Goal: Task Accomplishment & Management: Manage account settings

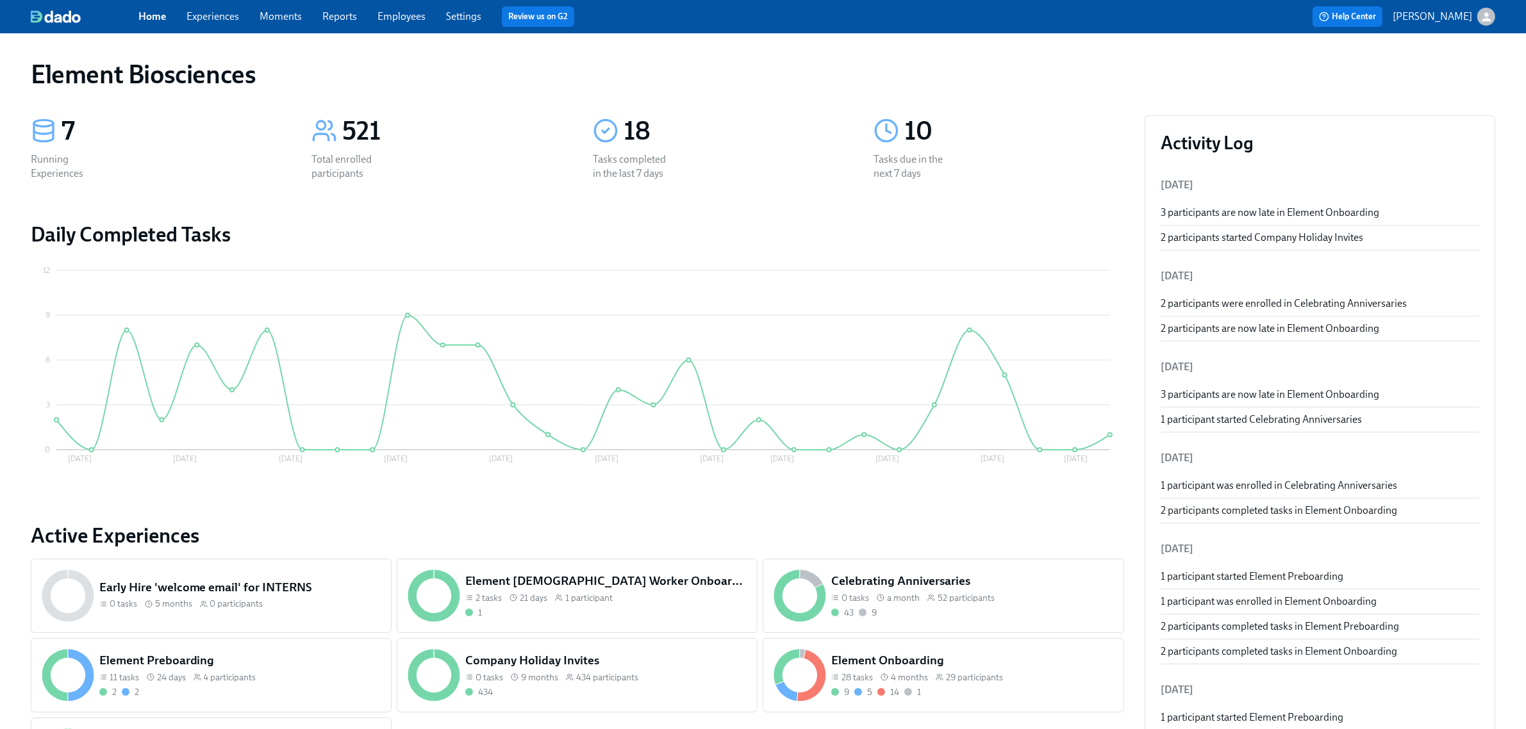
click at [468, 19] on link "Settings" at bounding box center [463, 16] width 35 height 12
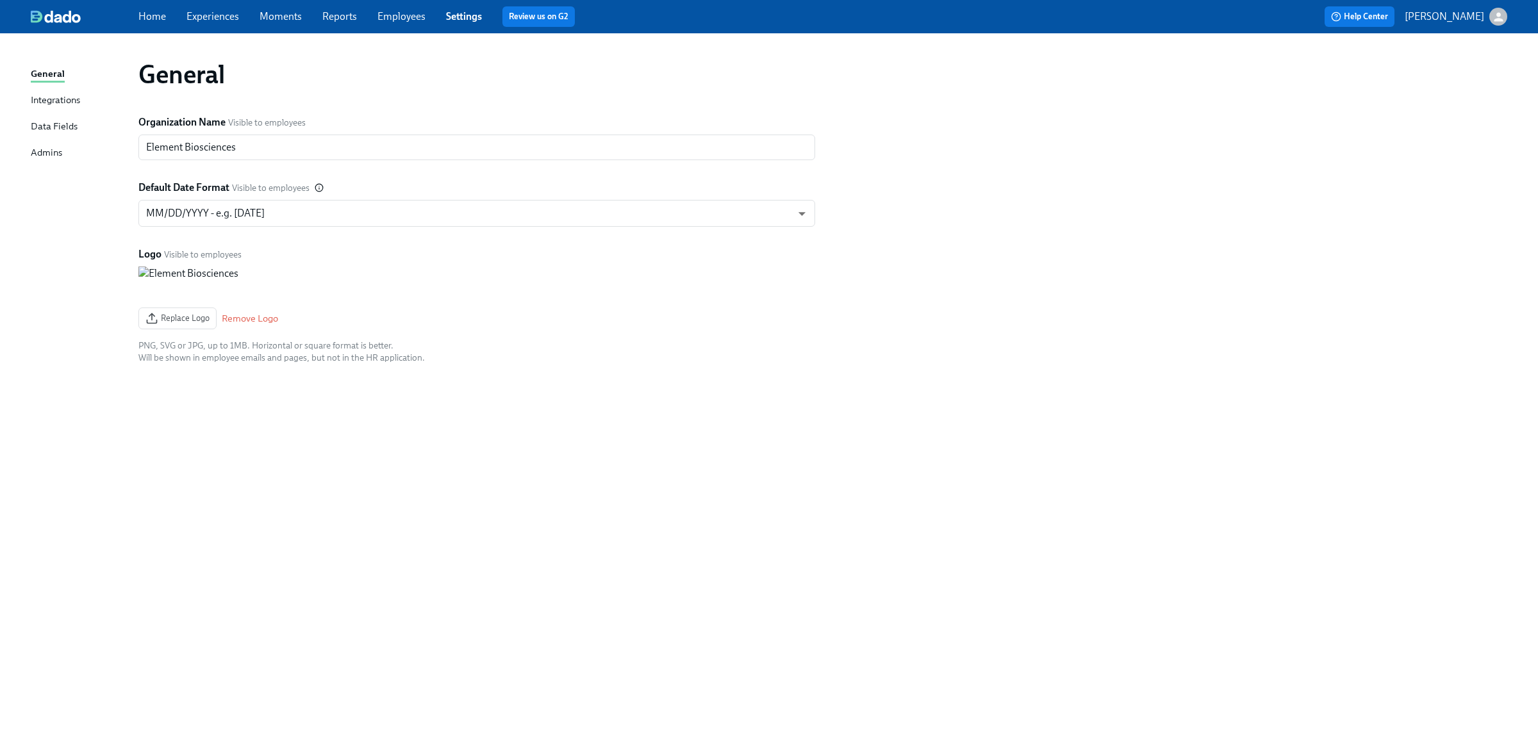
click at [55, 158] on div "Admins" at bounding box center [46, 153] width 31 height 16
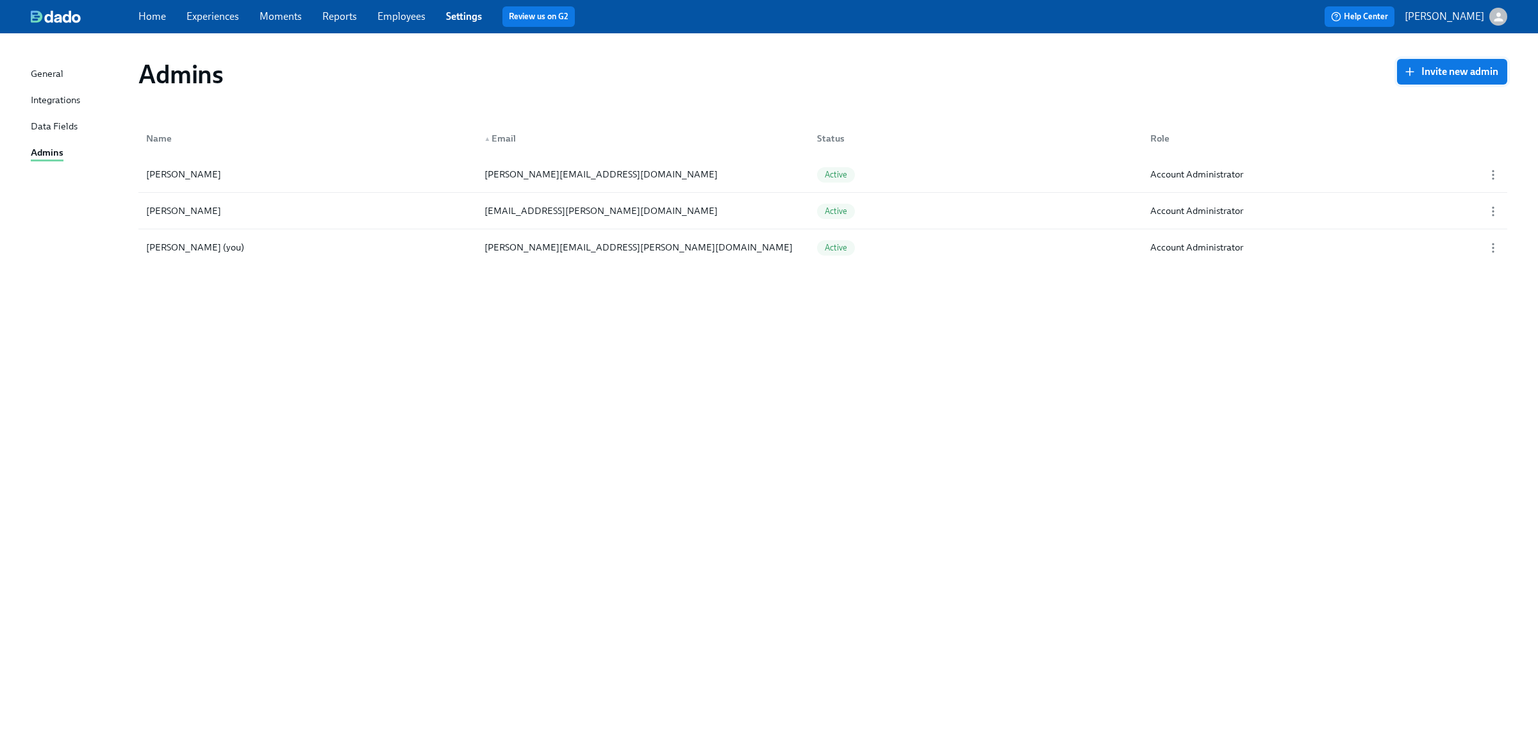
click at [1445, 66] on span "Invite new admin" at bounding box center [1452, 71] width 92 height 13
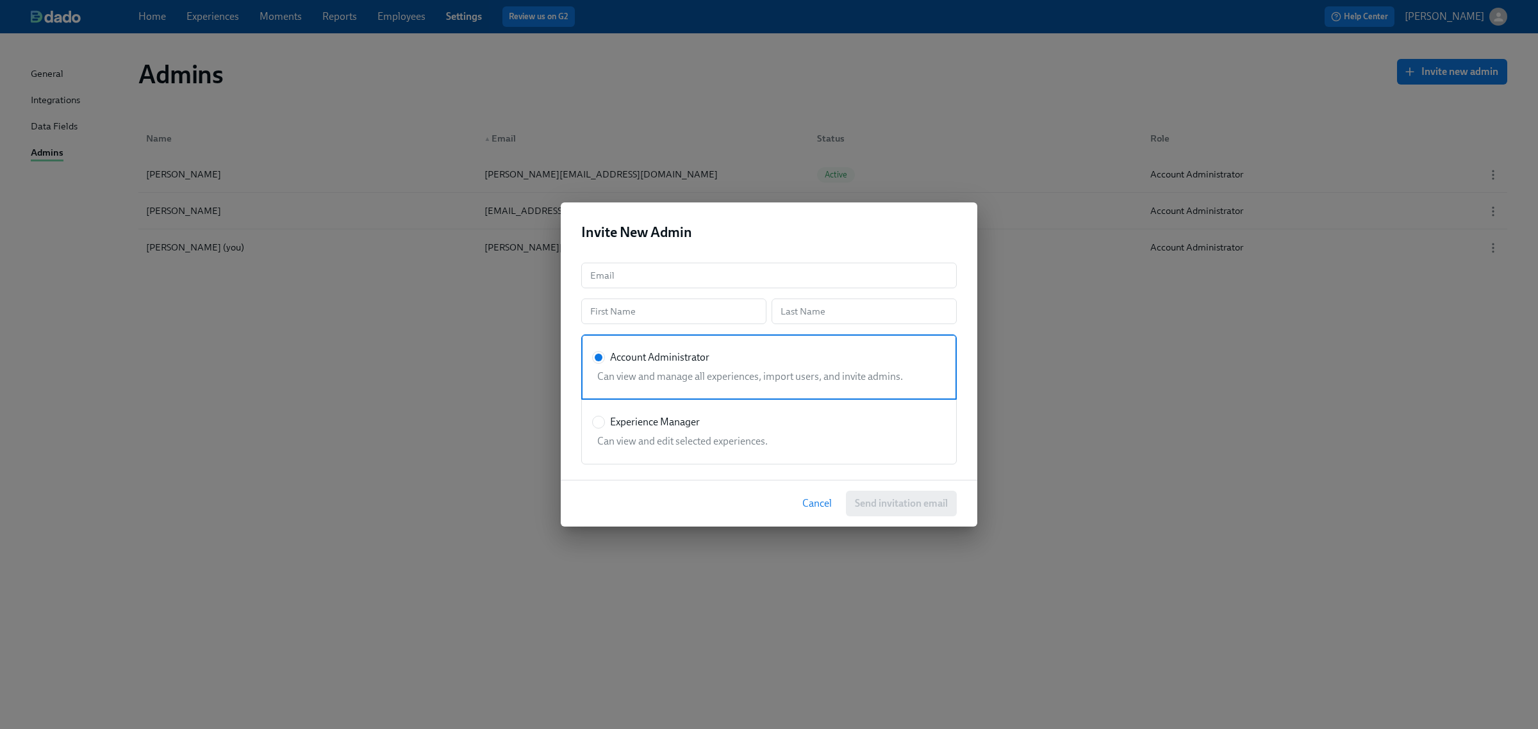
click at [673, 435] on div "Can view and edit selected experiences." at bounding box center [766, 442] width 349 height 14
click at [604, 428] on input "Experience Manager" at bounding box center [599, 423] width 12 height 12
radio input "true"
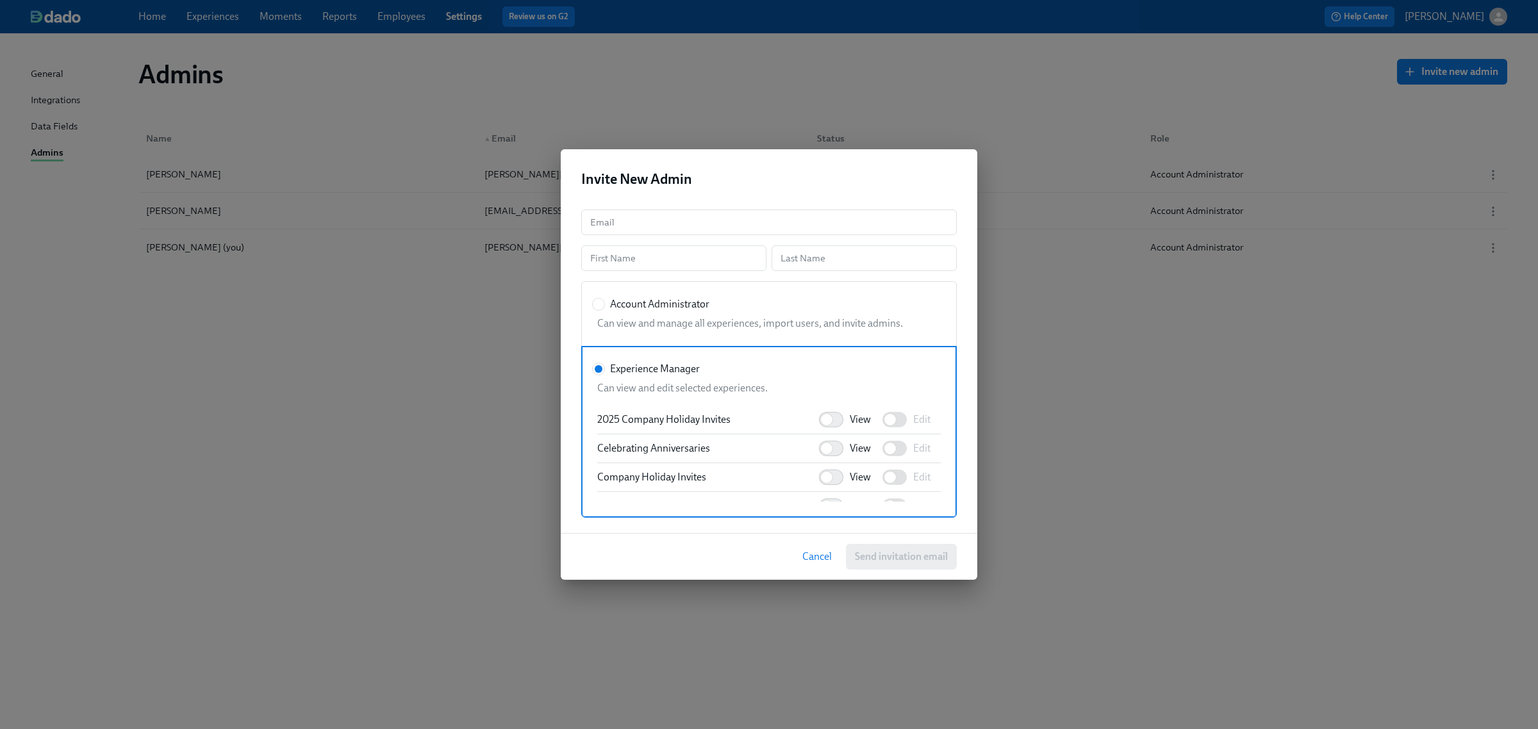
click at [827, 561] on span "Cancel" at bounding box center [816, 557] width 29 height 13
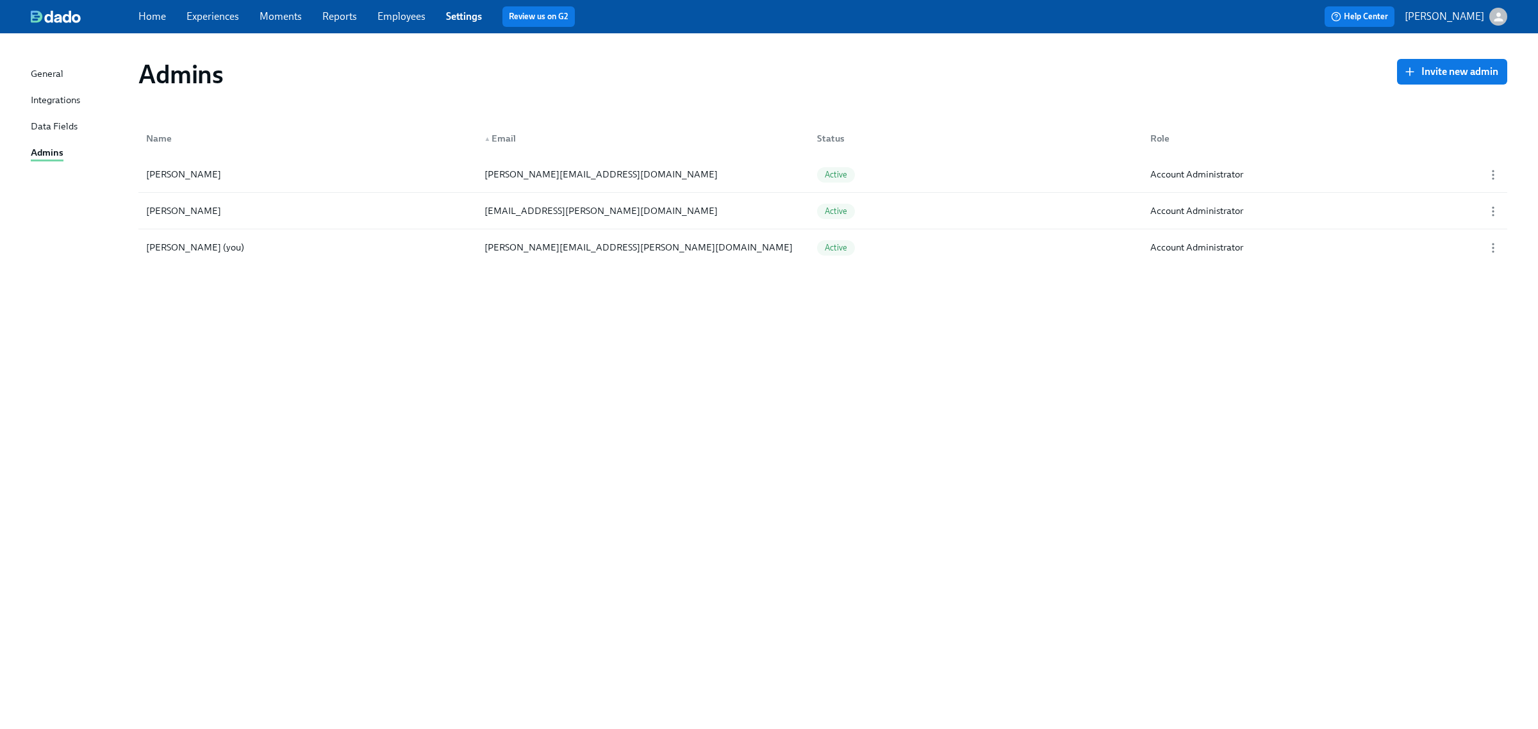
click at [206, 13] on link "Experiences" at bounding box center [212, 16] width 53 height 12
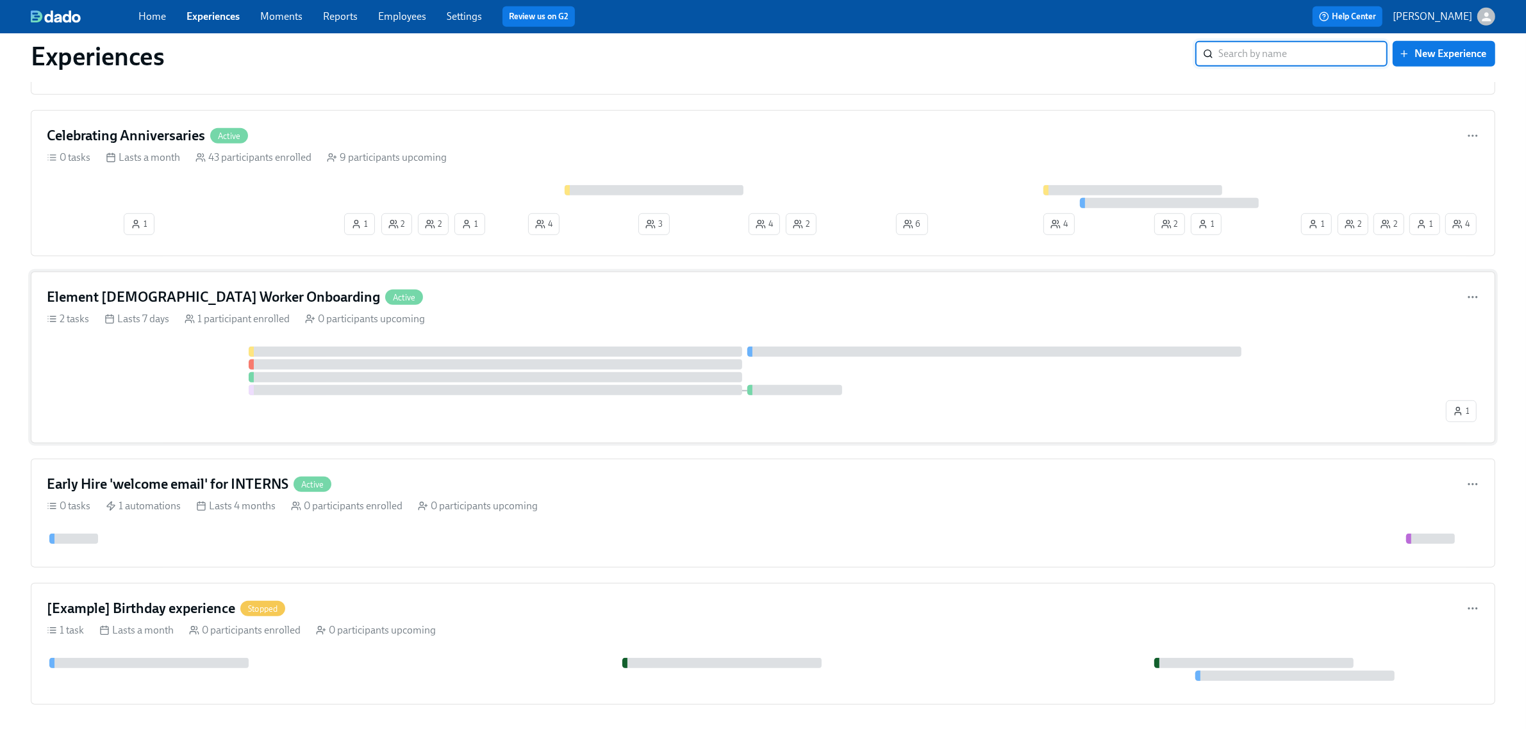
scroll to position [1116, 0]
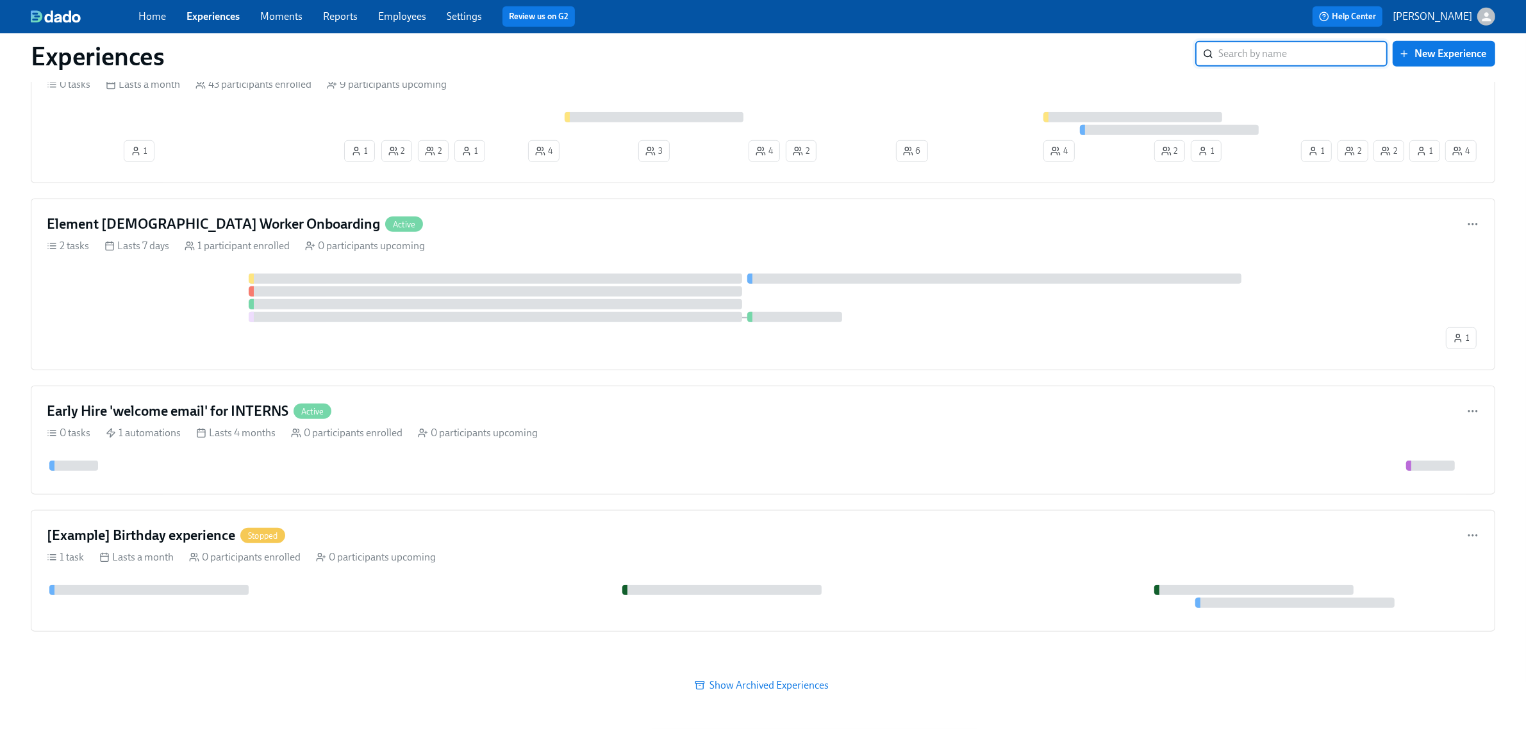
click at [764, 684] on span "Show Archived Experiences" at bounding box center [763, 685] width 1446 height 13
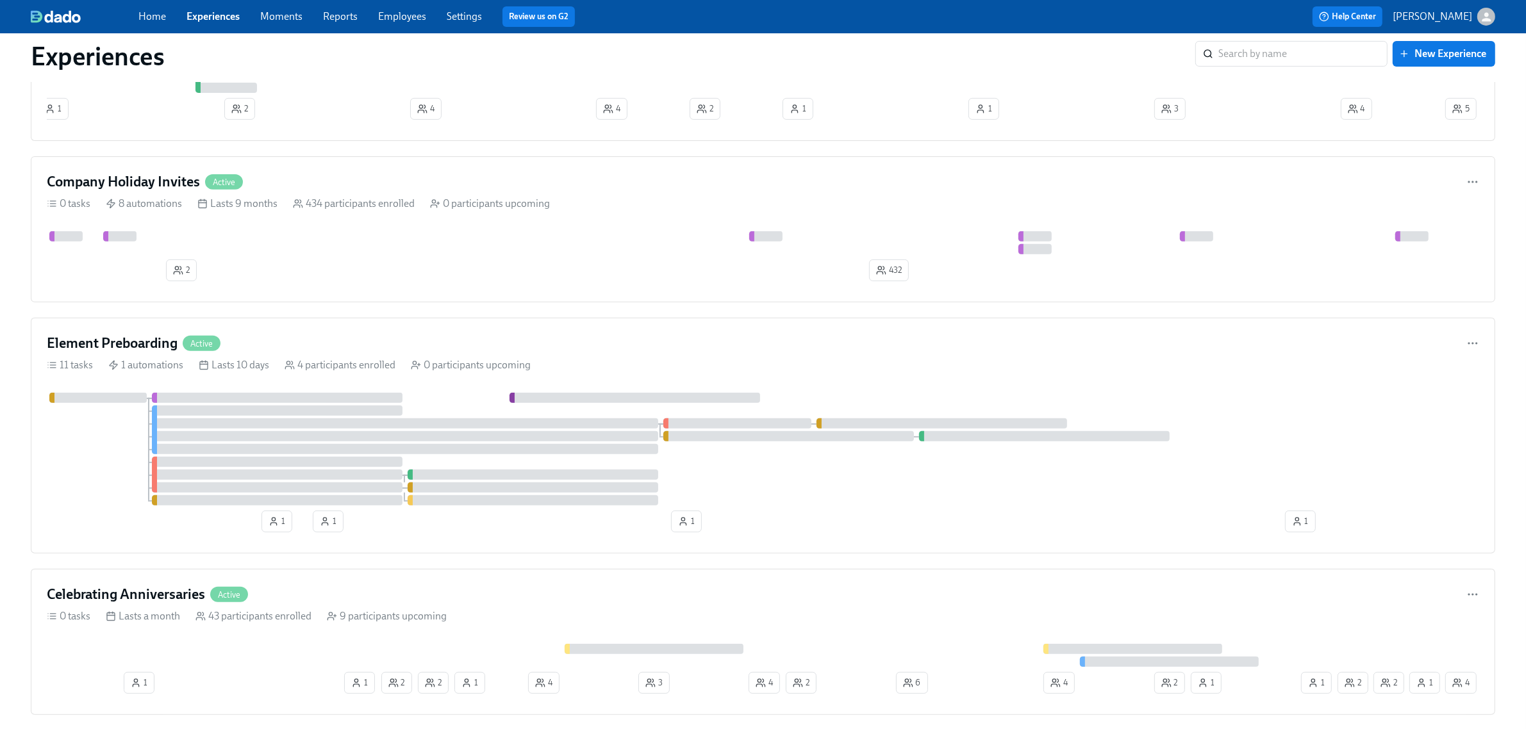
scroll to position [561, 0]
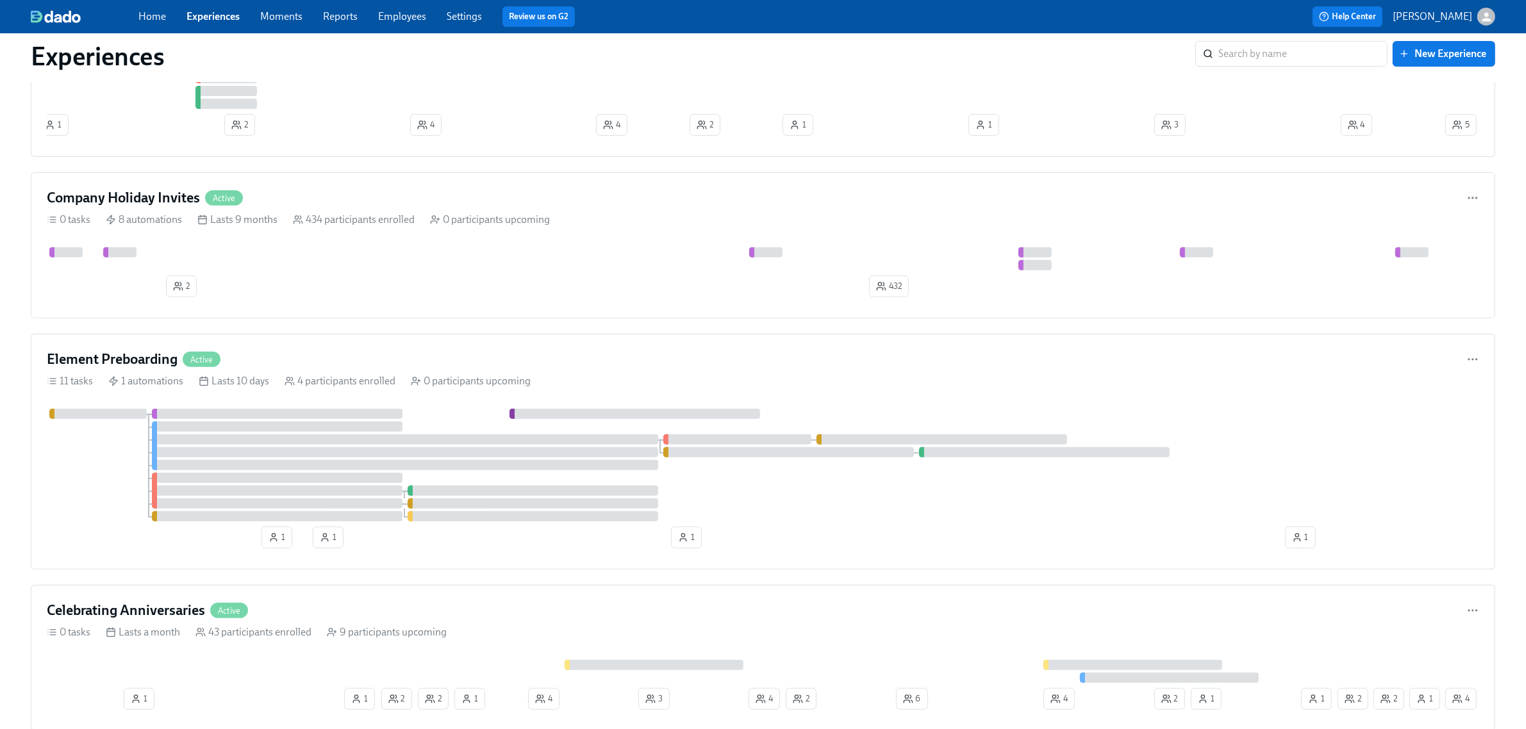
click at [456, 16] on link "Settings" at bounding box center [464, 16] width 35 height 12
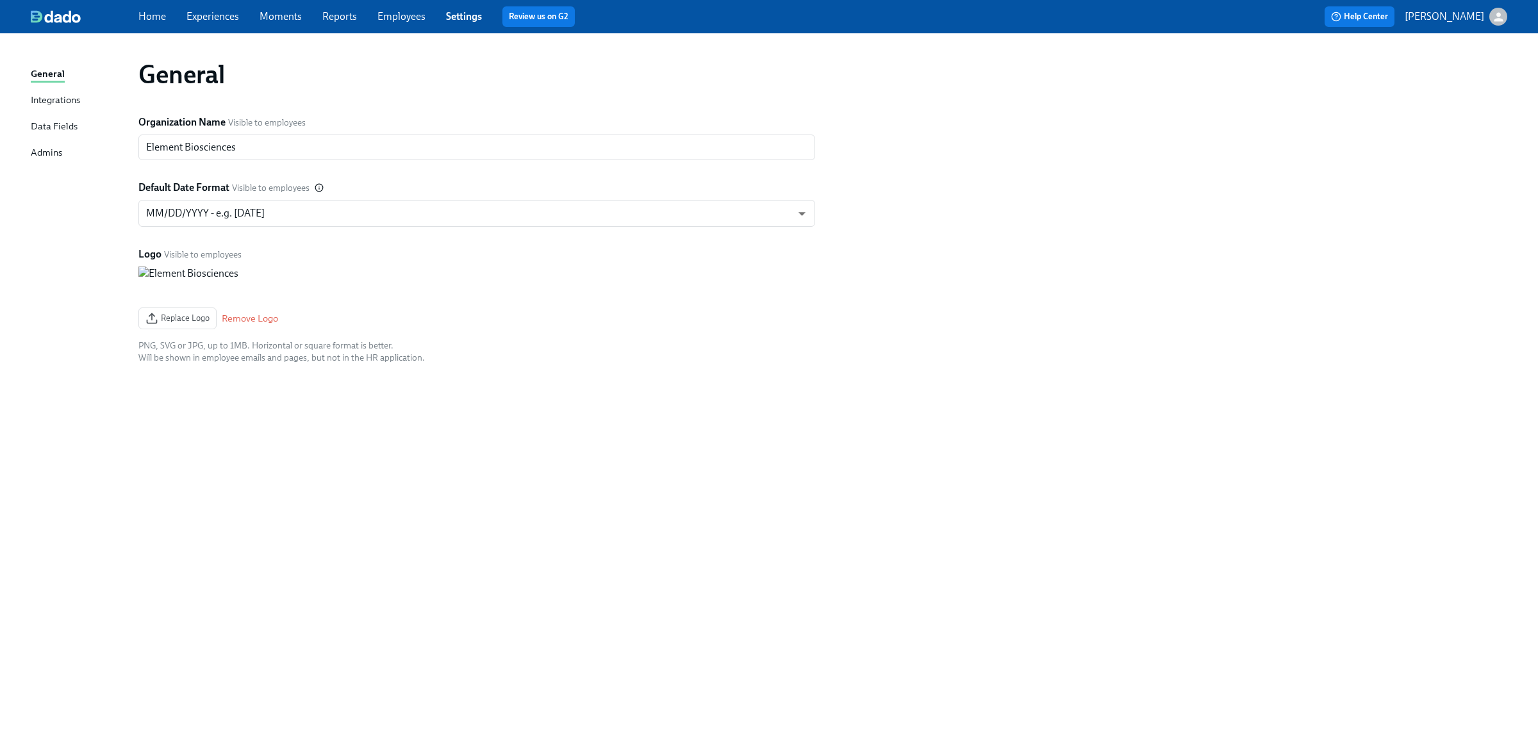
click at [44, 141] on div "General Integrations Data Fields Admins" at bounding box center [85, 119] width 108 height 105
click at [45, 151] on div "Admins" at bounding box center [46, 153] width 31 height 16
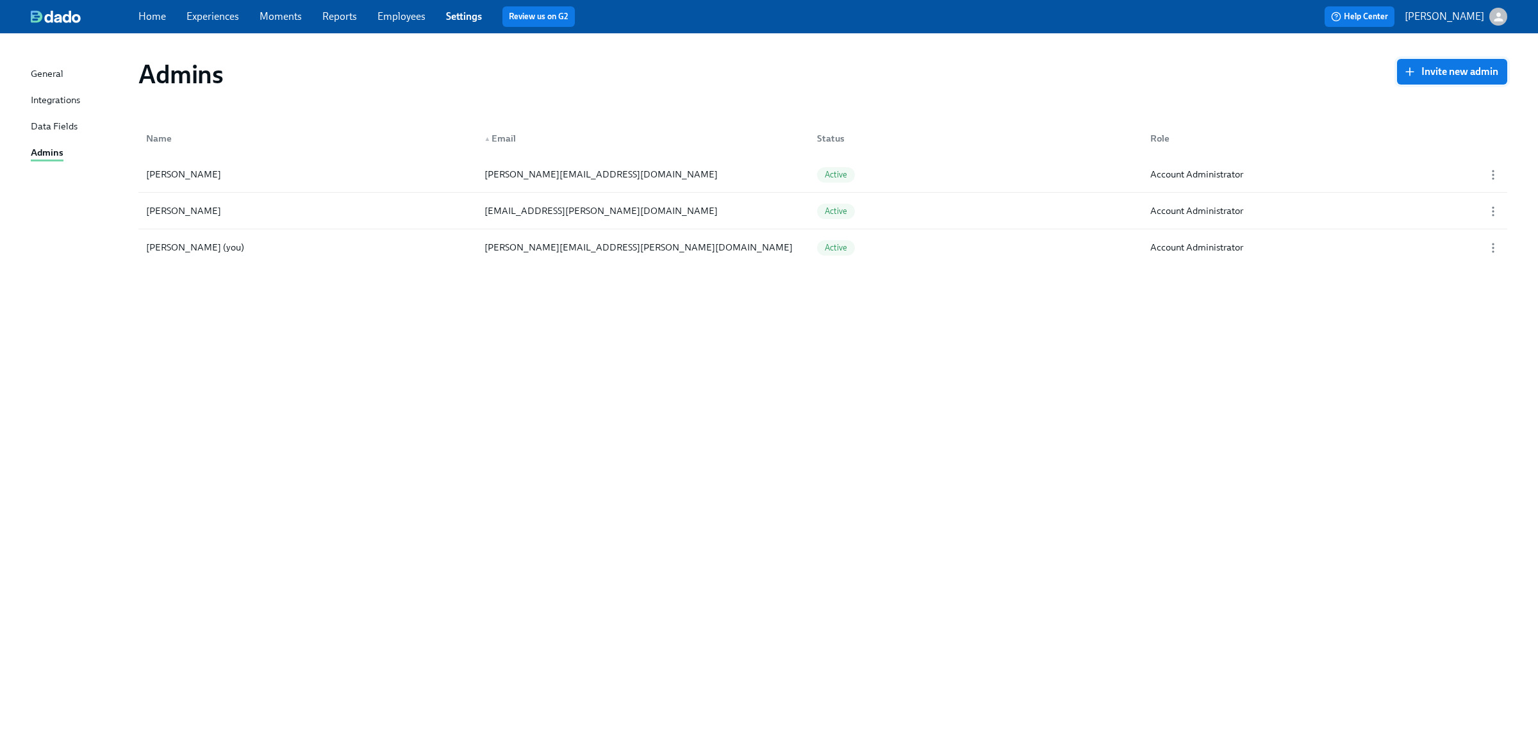
click at [1425, 79] on button "Invite new admin" at bounding box center [1452, 72] width 110 height 26
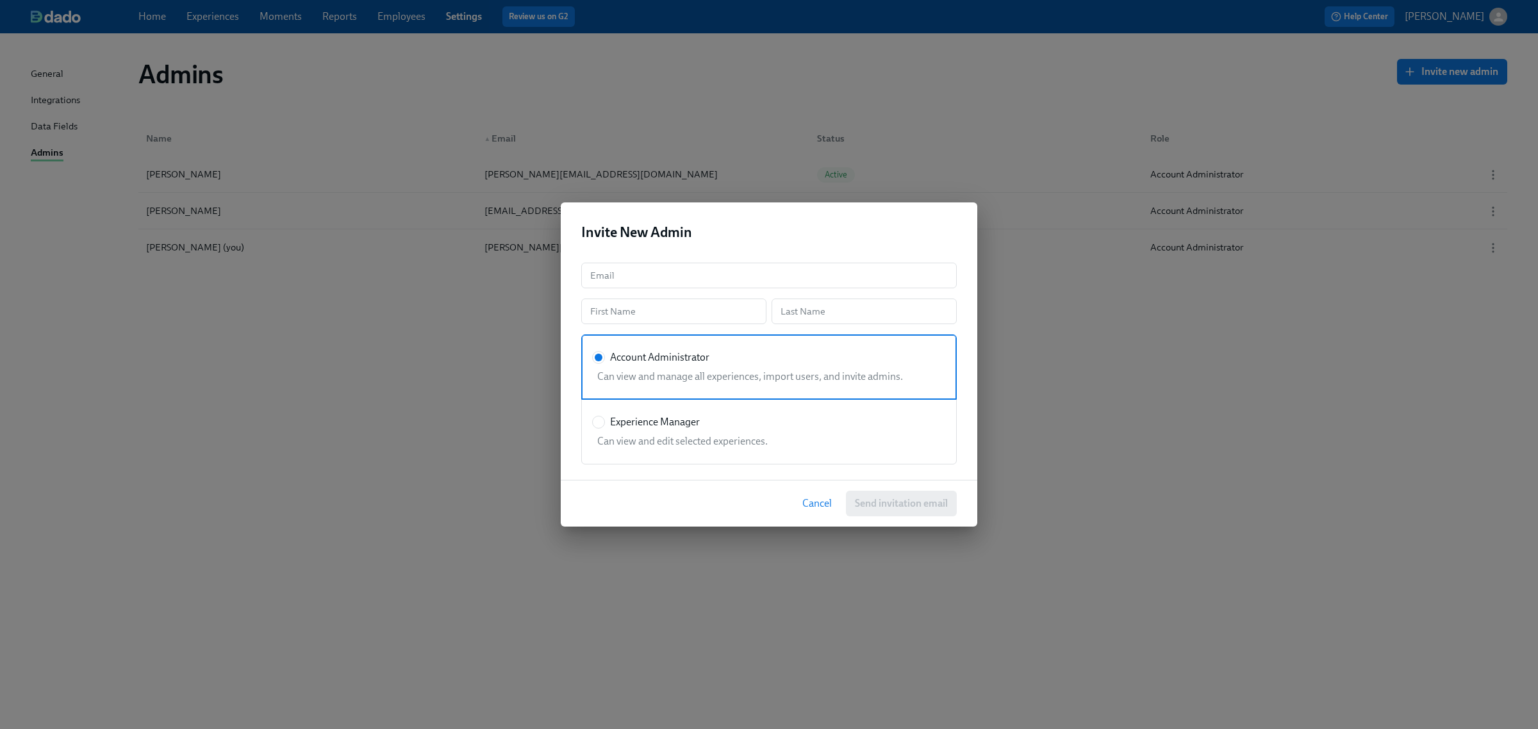
click at [782, 433] on div "Can view and edit selected experiences." at bounding box center [766, 438] width 349 height 19
click at [604, 428] on input "Experience Manager" at bounding box center [599, 423] width 12 height 12
radio input "true"
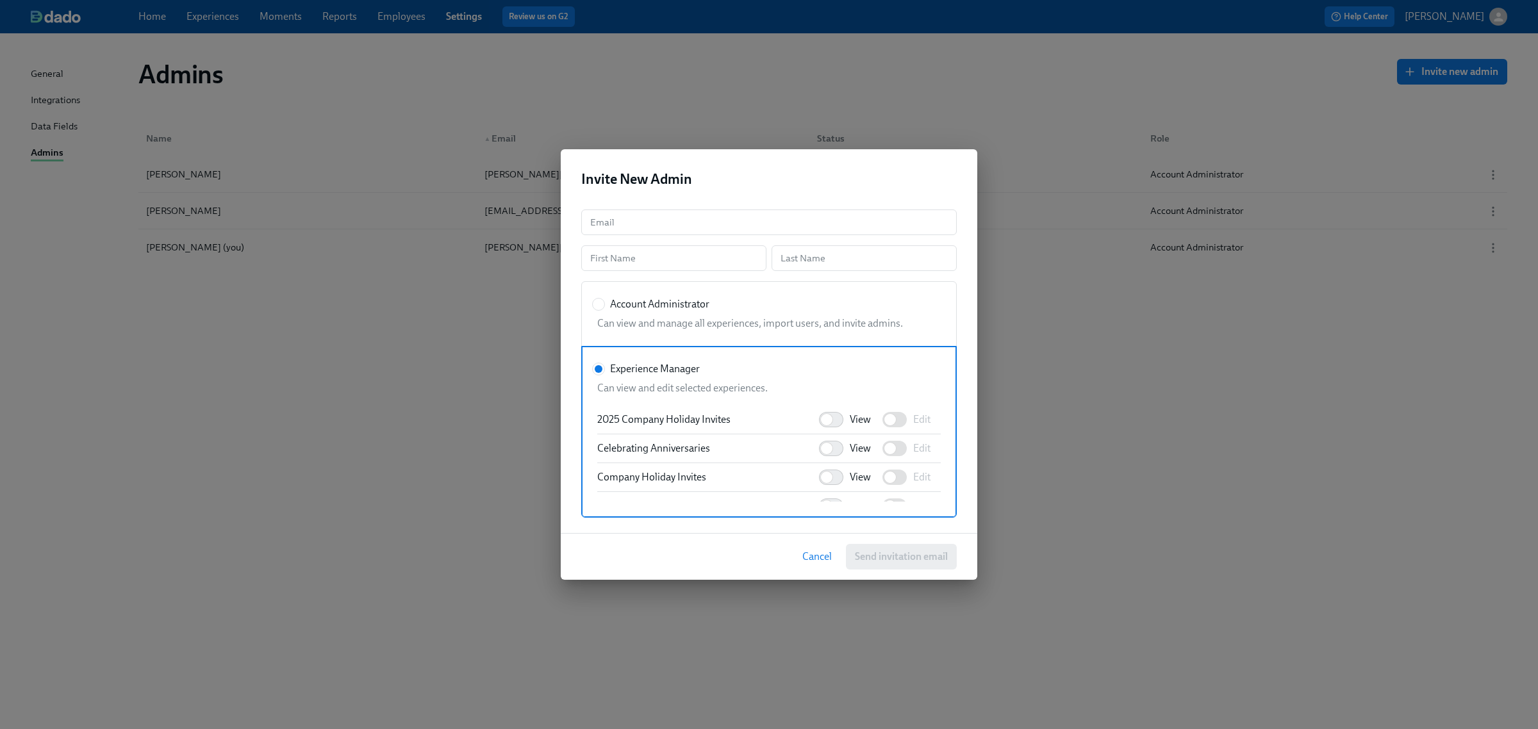
click at [813, 562] on span "Cancel" at bounding box center [816, 557] width 29 height 13
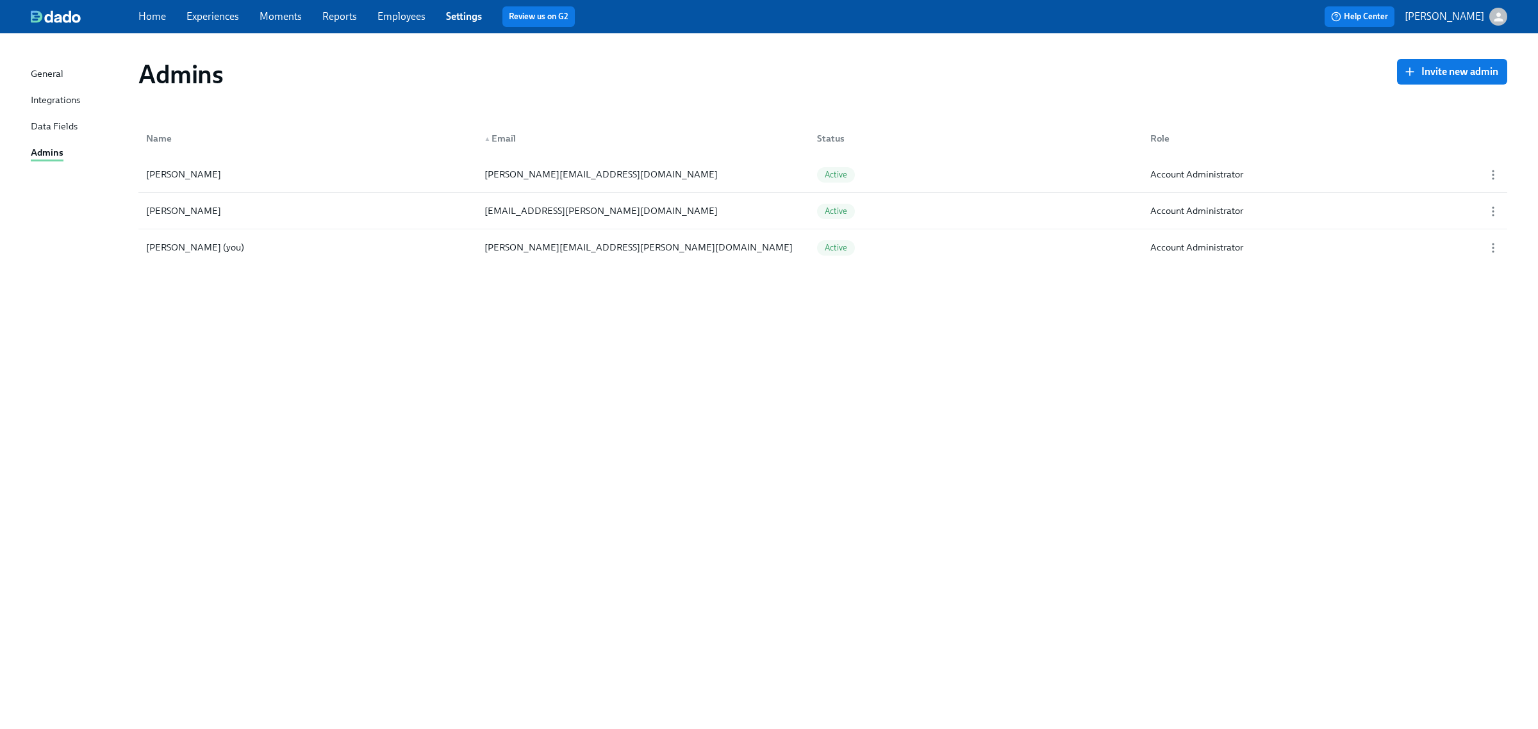
drag, startPoint x: 211, startPoint y: 22, endPoint x: 447, endPoint y: 117, distance: 253.6
click at [212, 22] on span "Experiences" at bounding box center [212, 17] width 53 height 14
click at [231, 10] on link "Experiences" at bounding box center [212, 16] width 53 height 12
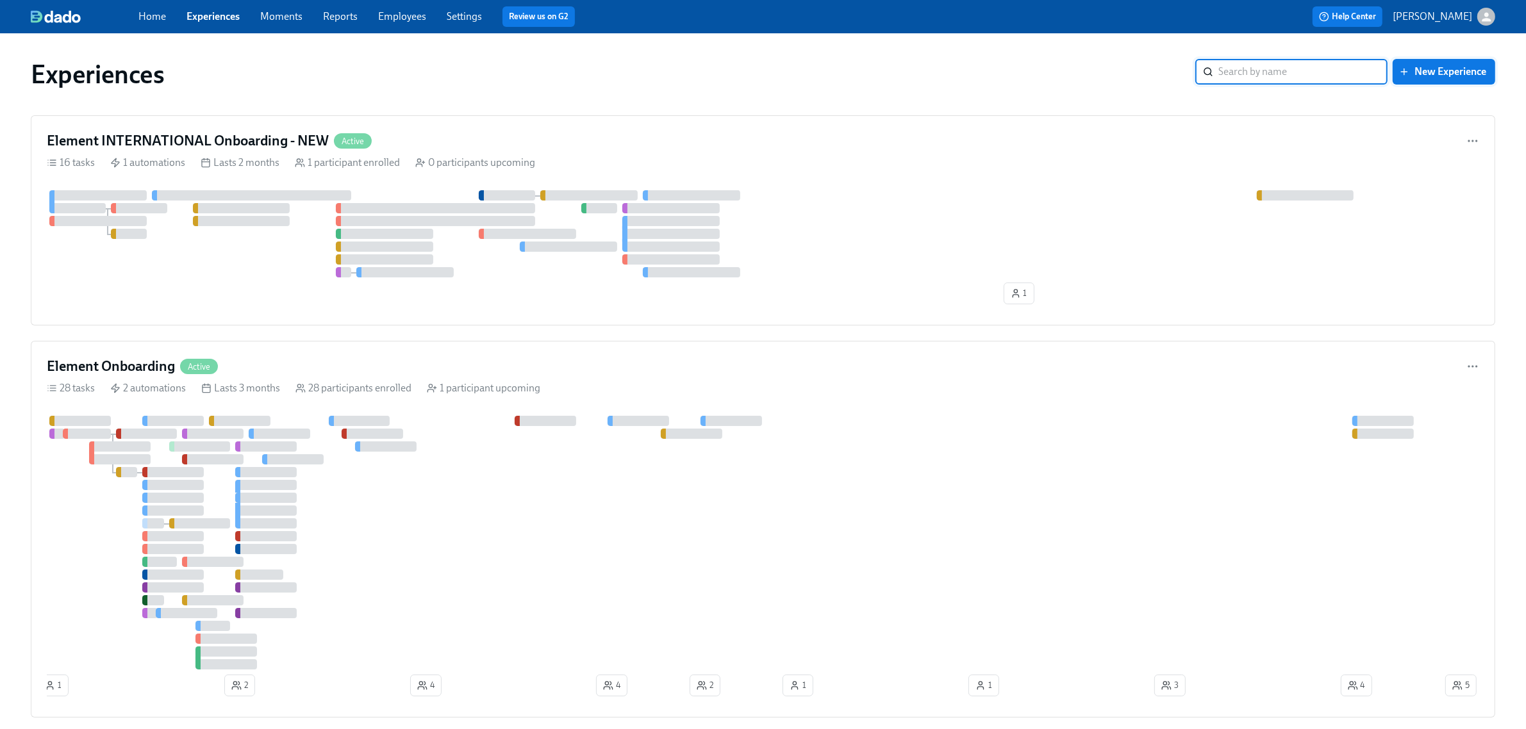
click at [1450, 62] on button "New Experience" at bounding box center [1444, 72] width 103 height 26
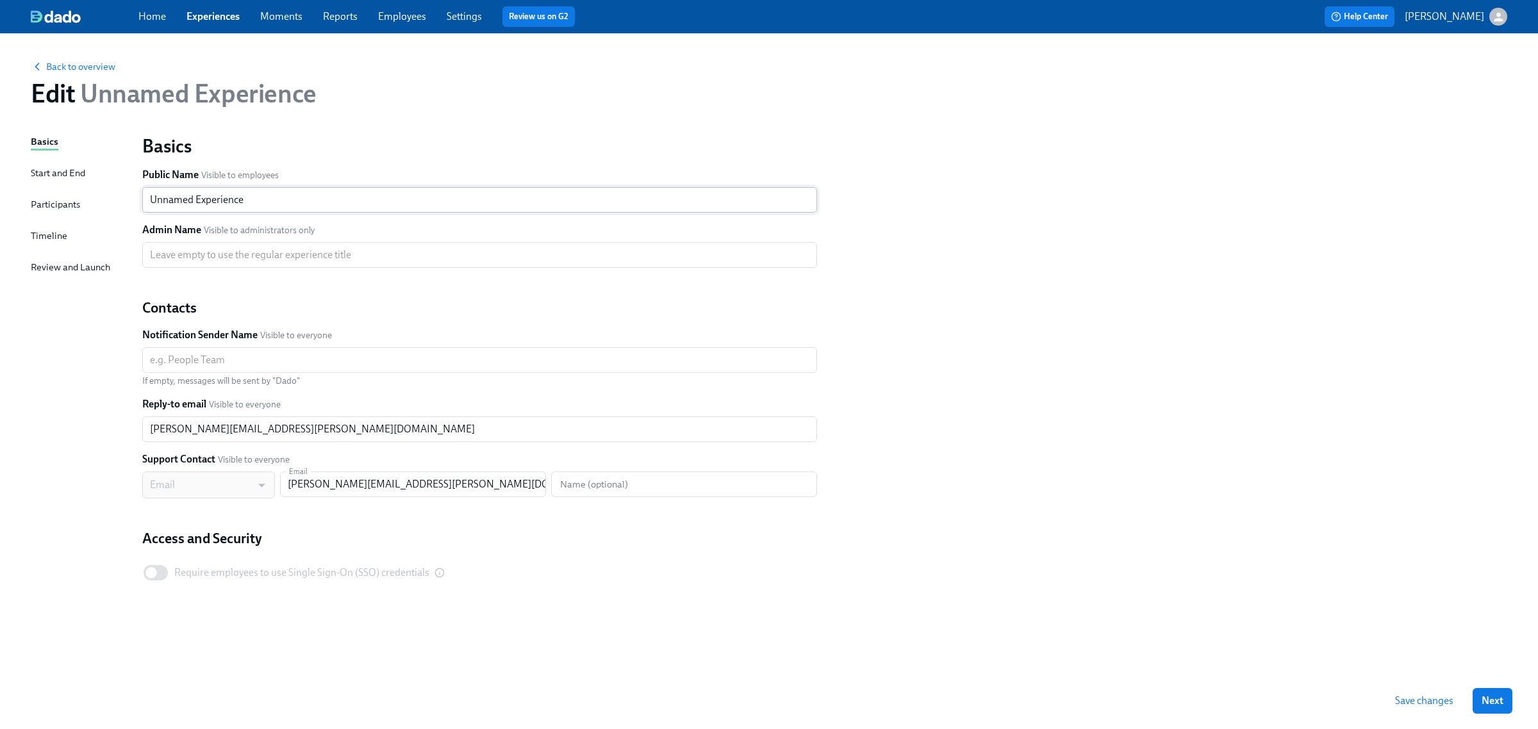
click at [222, 203] on input "Unnamed Experience" at bounding box center [479, 200] width 675 height 26
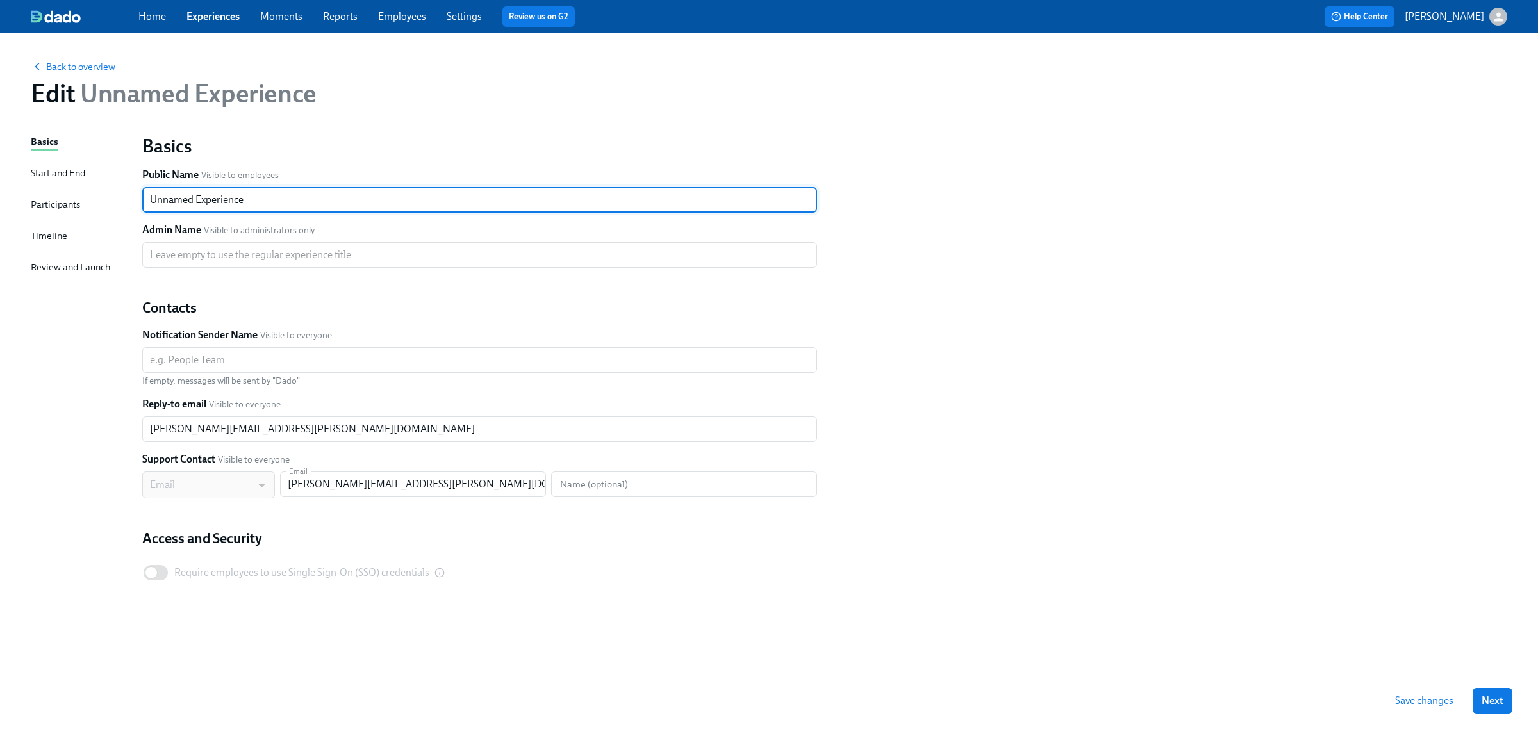
click at [222, 203] on input "Unnamed Experience" at bounding box center [479, 200] width 675 height 26
type input "IT Experience"
click at [1431, 705] on span "Save changes" at bounding box center [1424, 701] width 58 height 13
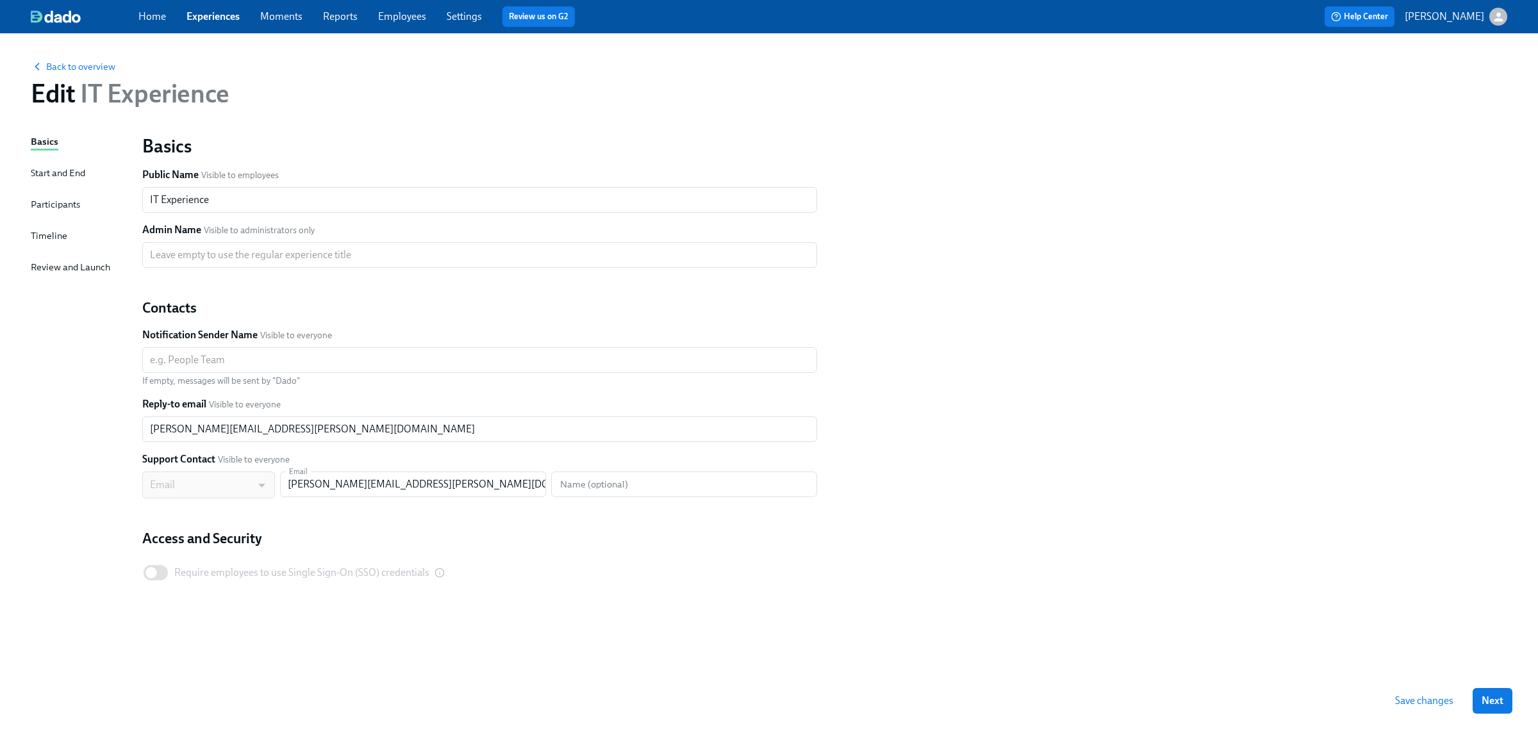
click at [210, 17] on link "Experiences" at bounding box center [212, 16] width 53 height 12
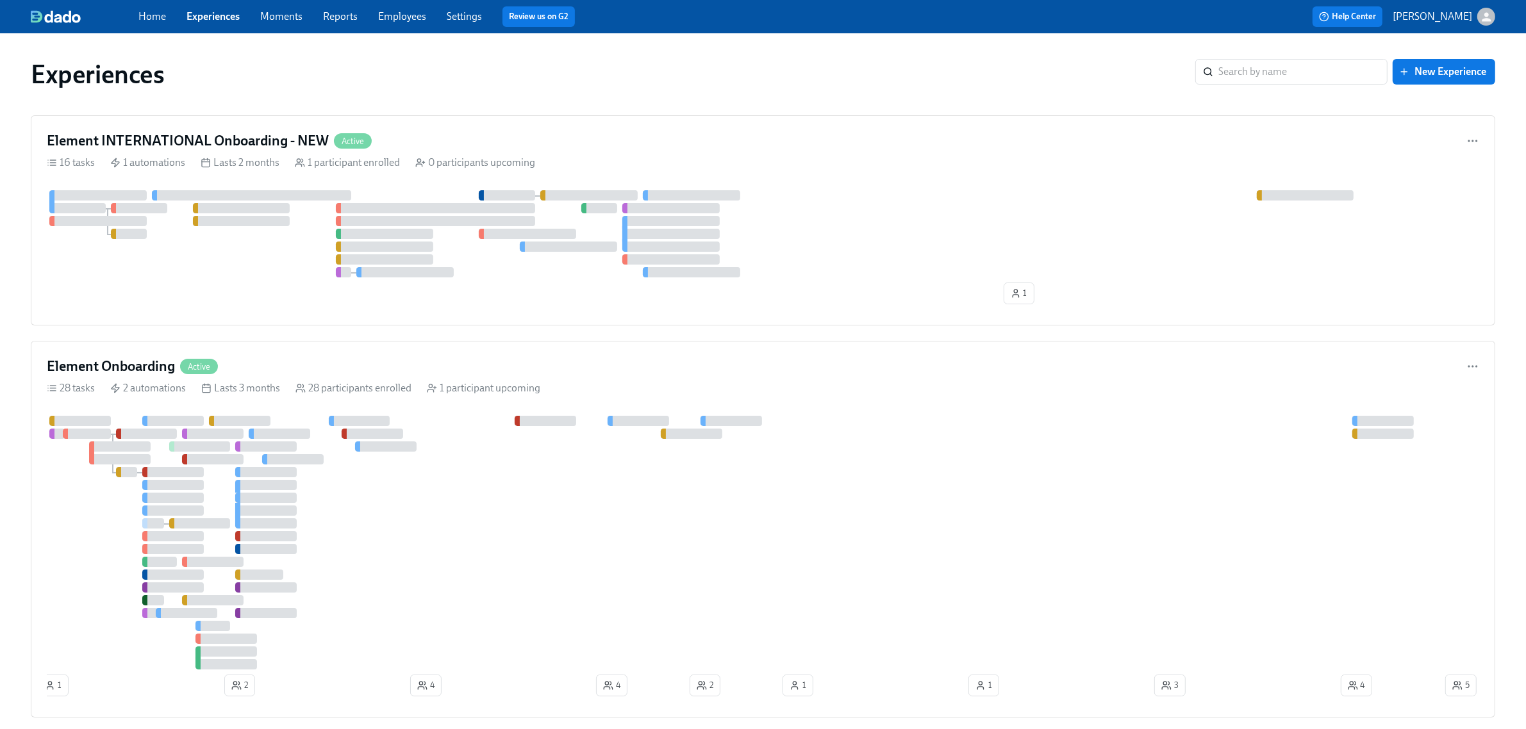
click at [433, 16] on div "Home Experiences Moments Reports Employees Settings Review us on G2" at bounding box center [477, 16] width 679 height 21
click at [451, 20] on link "Settings" at bounding box center [464, 16] width 35 height 12
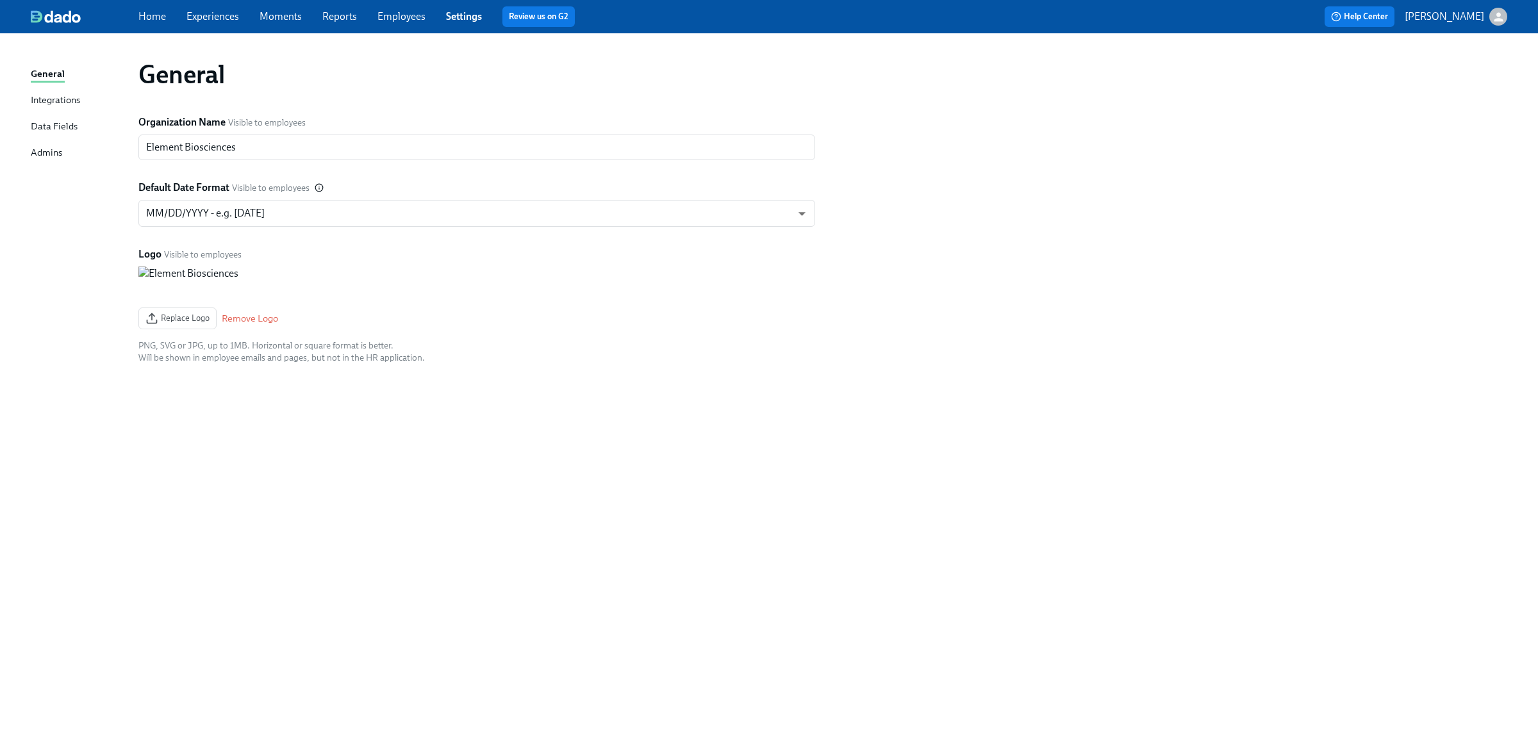
click at [62, 152] on div "Admins" at bounding box center [46, 153] width 31 height 16
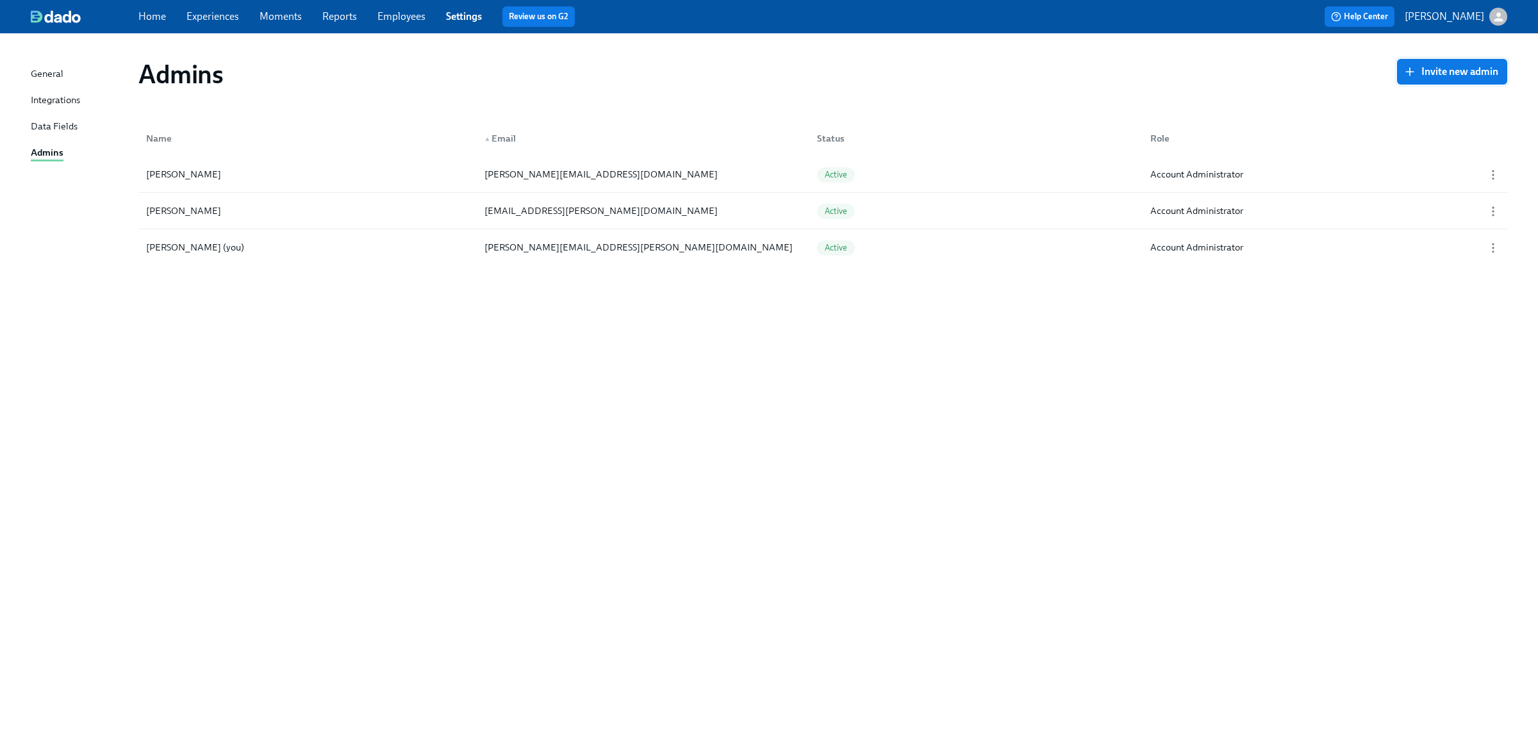
click at [1452, 69] on span "Invite new admin" at bounding box center [1452, 71] width 92 height 13
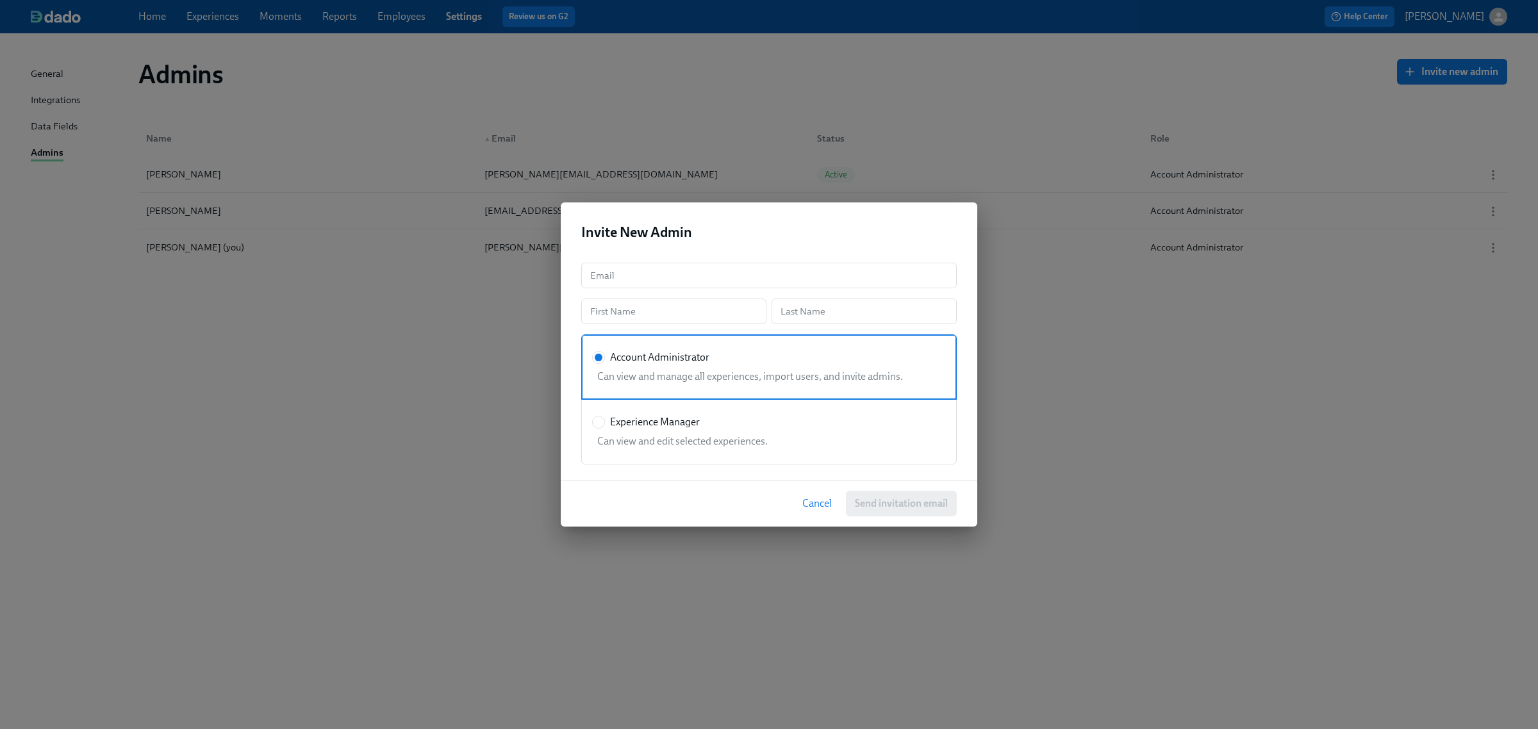
click at [677, 429] on div "Can view and edit selected experiences." at bounding box center [766, 438] width 349 height 19
click at [604, 428] on input "Experience Manager" at bounding box center [599, 423] width 12 height 12
radio input "true"
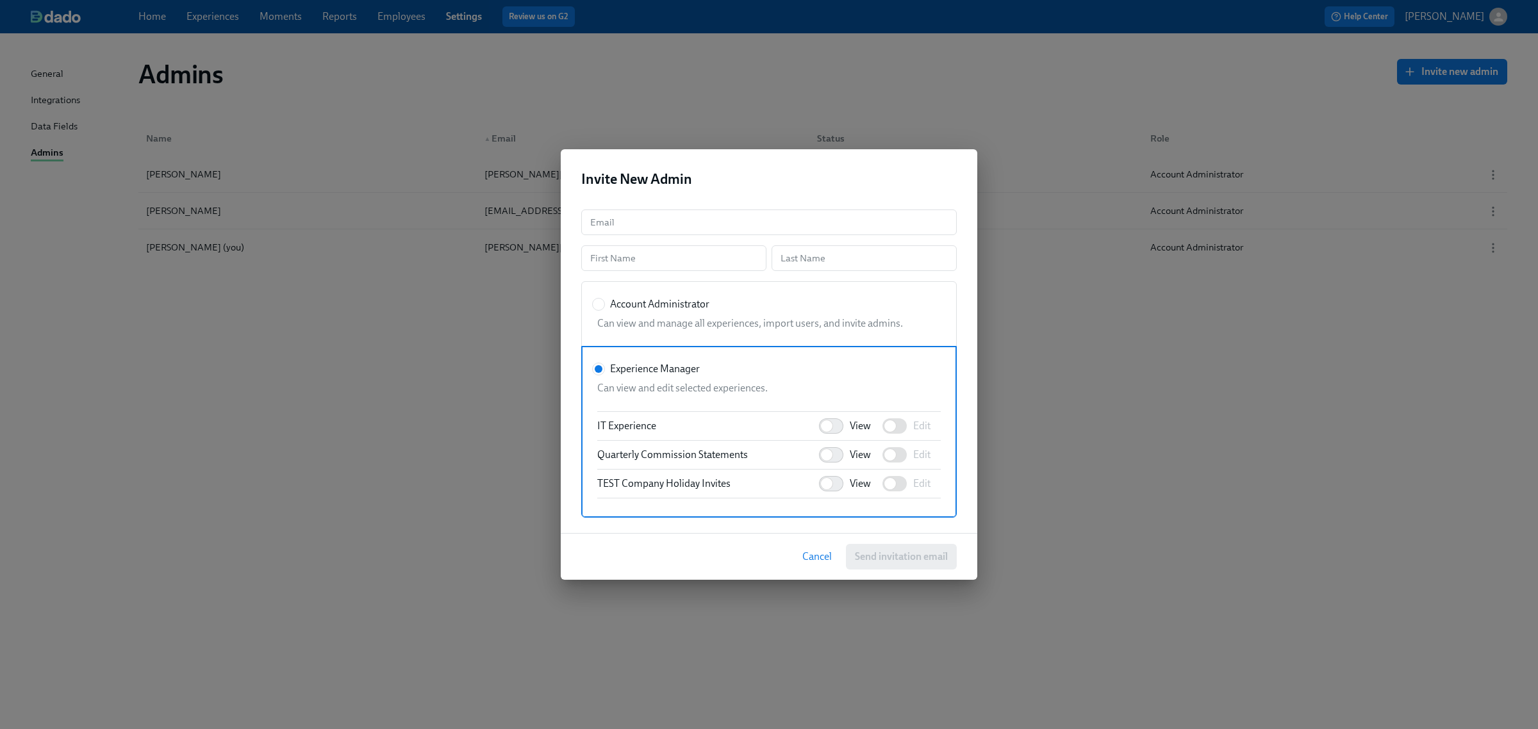
scroll to position [401, 0]
click at [820, 451] on input "View" at bounding box center [826, 452] width 85 height 28
checkbox input "true"
click at [876, 447] on input "Edit" at bounding box center [890, 452] width 85 height 28
checkbox input "true"
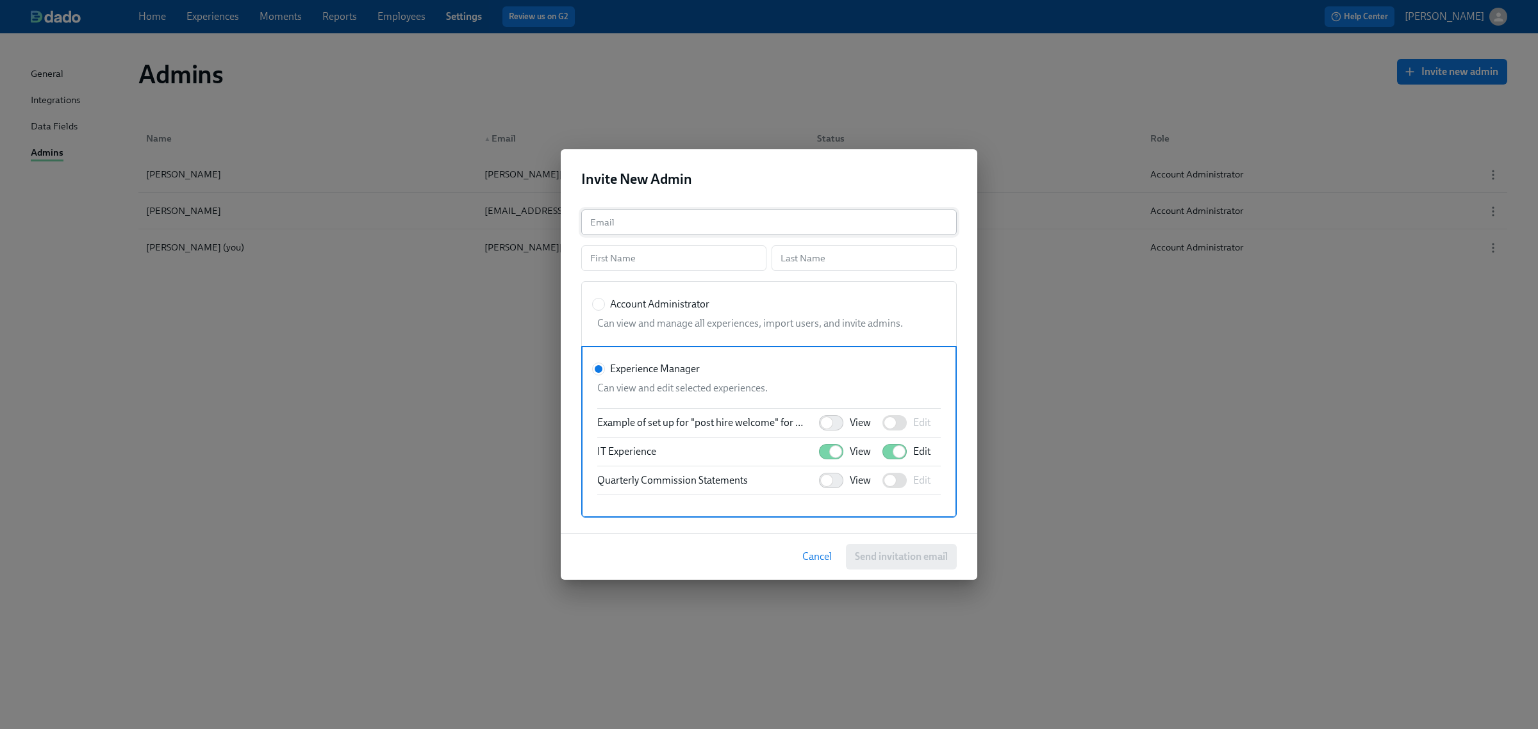
click at [623, 224] on input "text" at bounding box center [769, 223] width 376 height 26
click at [638, 244] on div "Email Email First Name First Name Last Name Last Name Account Administrator Can…" at bounding box center [769, 366] width 417 height 334
click at [633, 251] on input "text" at bounding box center [673, 258] width 185 height 26
type input "[PERSON_NAME]"
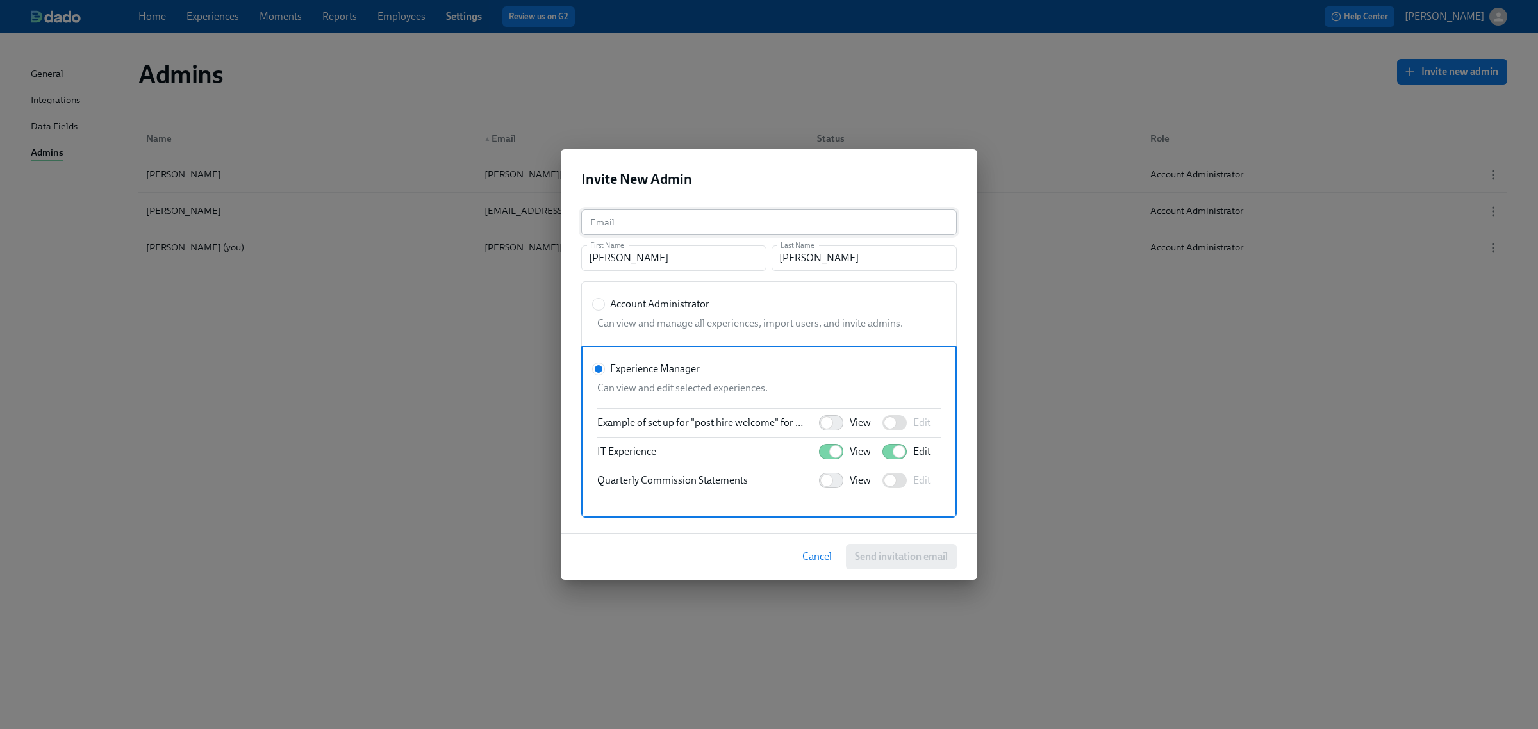
click at [665, 225] on input "text" at bounding box center [769, 223] width 376 height 26
paste input "[DOMAIN_NAME][EMAIL_ADDRESS][DOMAIN_NAME]"
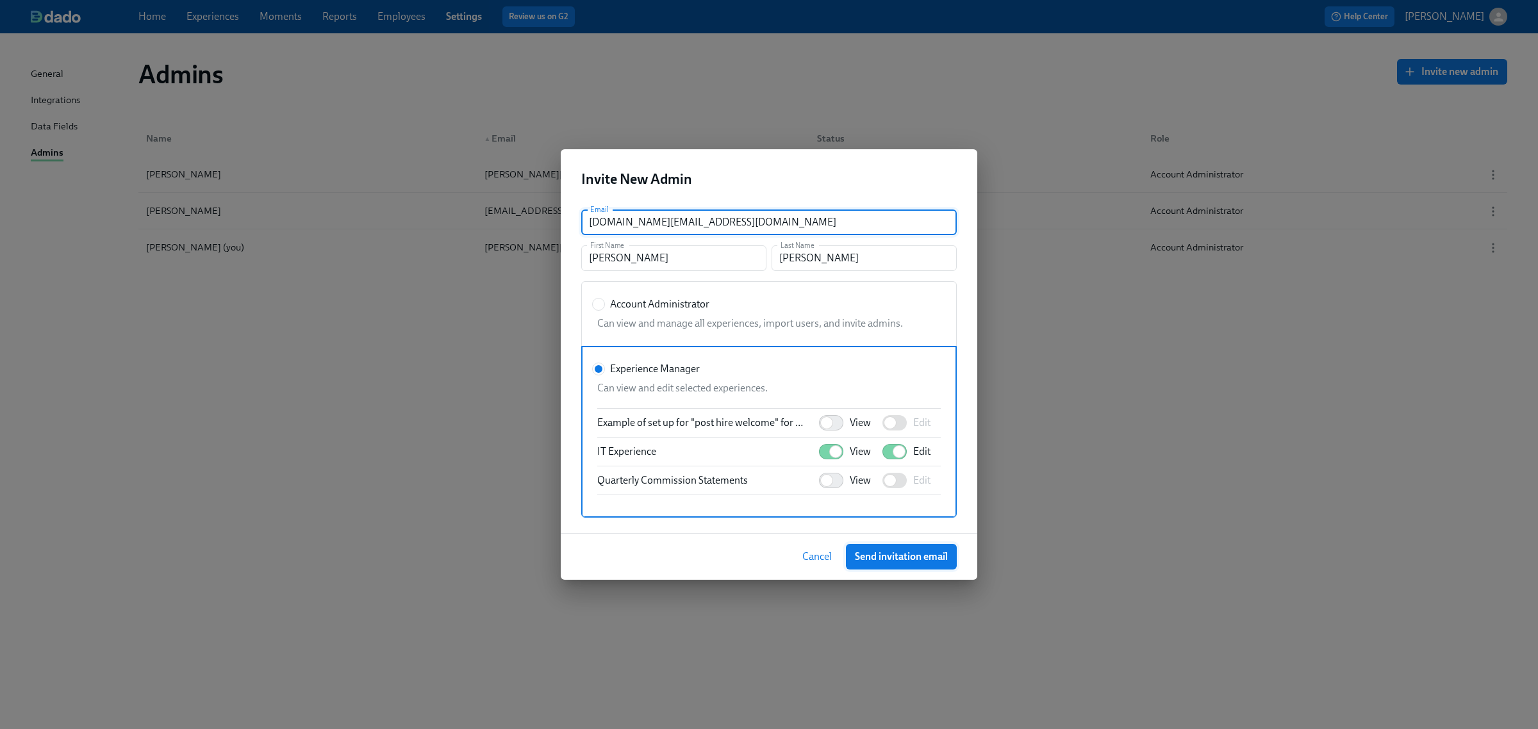
type input "[DOMAIN_NAME][EMAIL_ADDRESS][DOMAIN_NAME]"
click at [924, 565] on button "Send invitation email" at bounding box center [901, 557] width 111 height 26
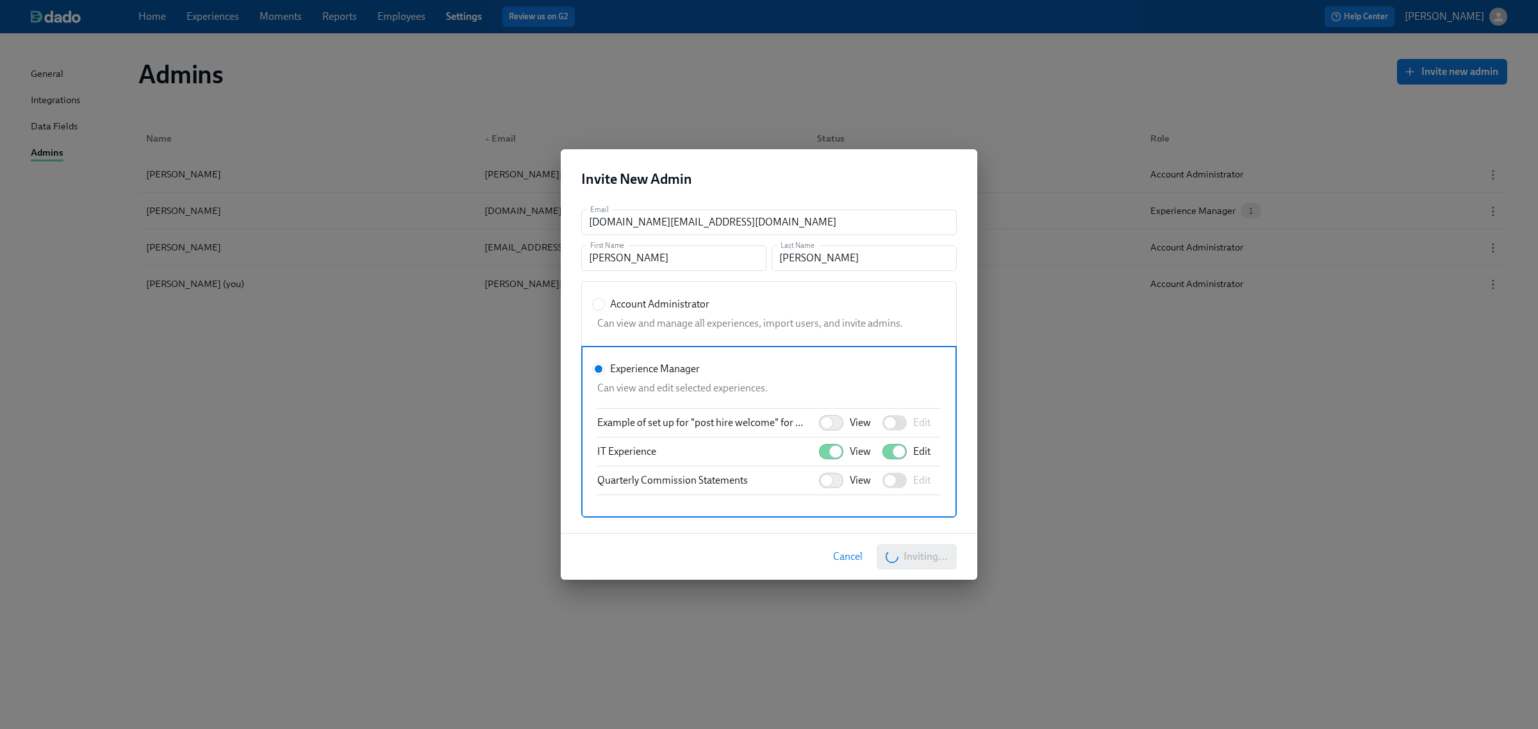
radio input "true"
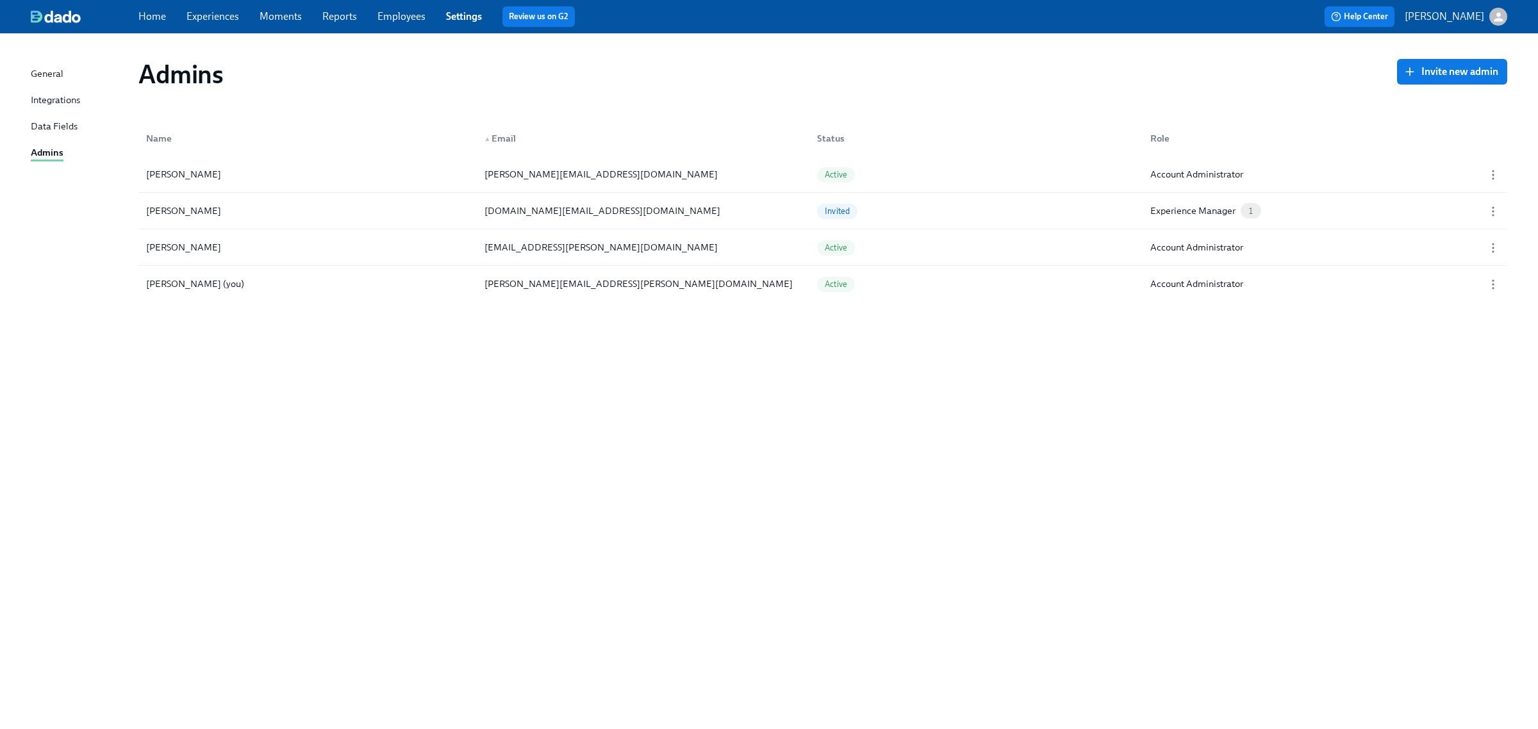
click at [1177, 428] on div "Admins Invite new admin Name ▲ Email Status Role [PERSON_NAME] [PERSON_NAME][EM…" at bounding box center [769, 374] width 1477 height 650
